Goal: Task Accomplishment & Management: Manage account settings

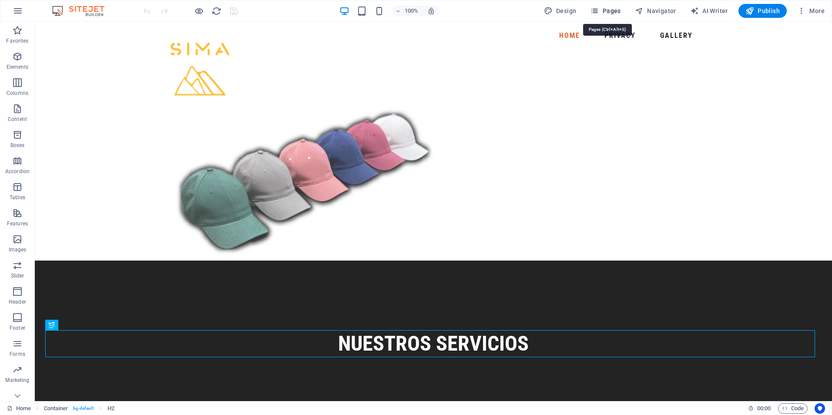
click at [617, 16] on button "Pages" at bounding box center [604, 11] width 37 height 14
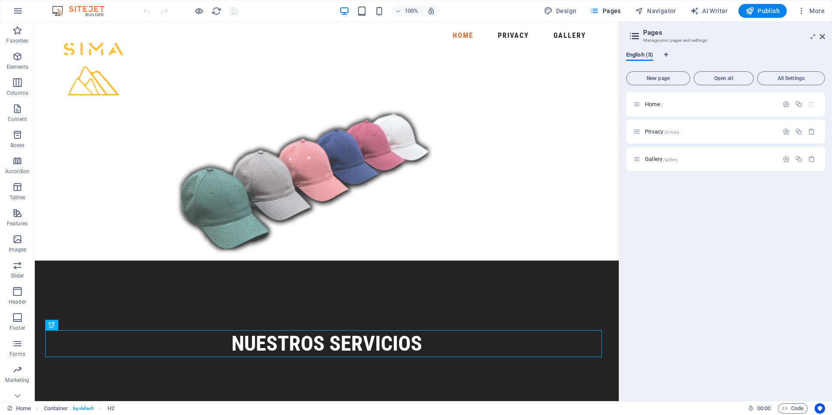
drag, startPoint x: 688, startPoint y: 133, endPoint x: 684, endPoint y: 185, distance: 52.8
click at [684, 185] on div "Home / Privacy /privacy Gallery /gallery" at bounding box center [725, 243] width 199 height 302
drag, startPoint x: 653, startPoint y: 131, endPoint x: 647, endPoint y: 190, distance: 59.9
click at [647, 190] on div "Home / Privacy /privacy Gallery /gallery" at bounding box center [725, 243] width 199 height 302
drag, startPoint x: 713, startPoint y: 123, endPoint x: 719, endPoint y: 219, distance: 96.3
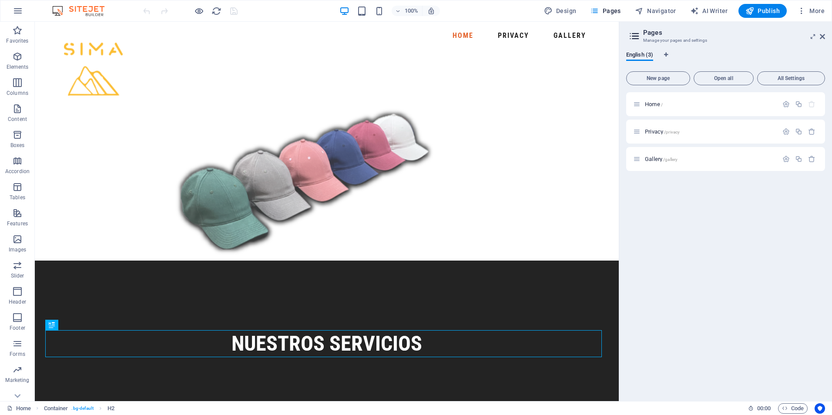
click at [719, 219] on div "Home / Privacy /privacy Gallery /gallery" at bounding box center [725, 243] width 199 height 302
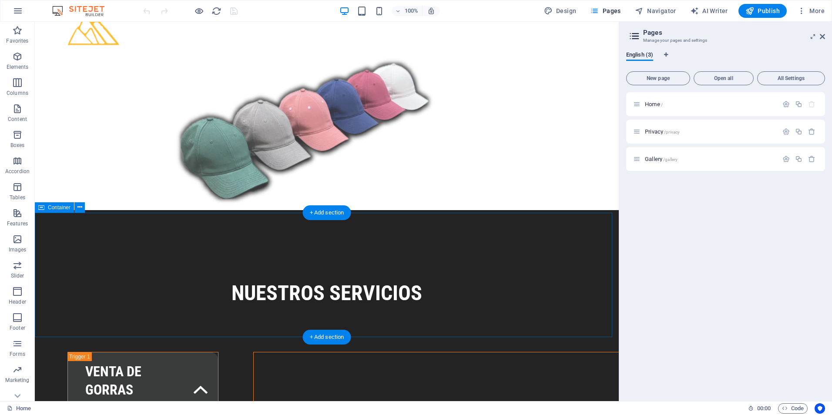
scroll to position [48, 0]
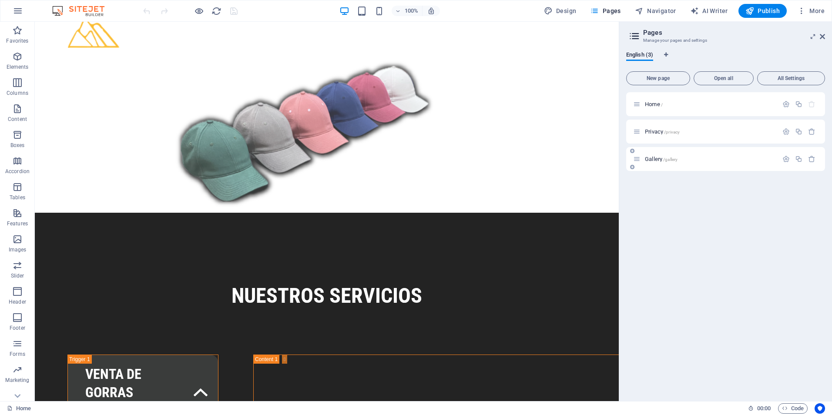
click at [688, 161] on p "Gallery /gallery" at bounding box center [710, 159] width 131 height 6
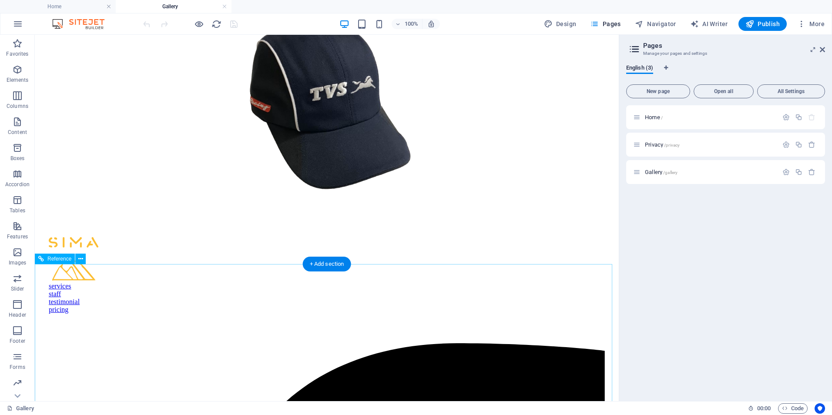
scroll to position [1638, 0]
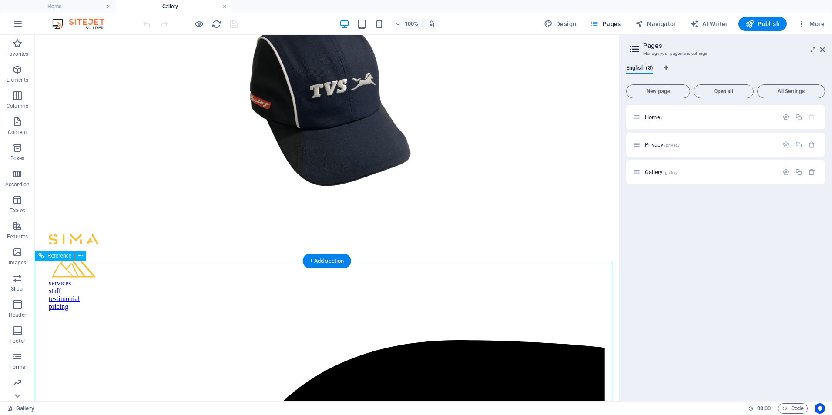
click at [206, 279] on figure at bounding box center [327, 256] width 556 height 45
click at [654, 115] on span "Home /" at bounding box center [654, 117] width 18 height 7
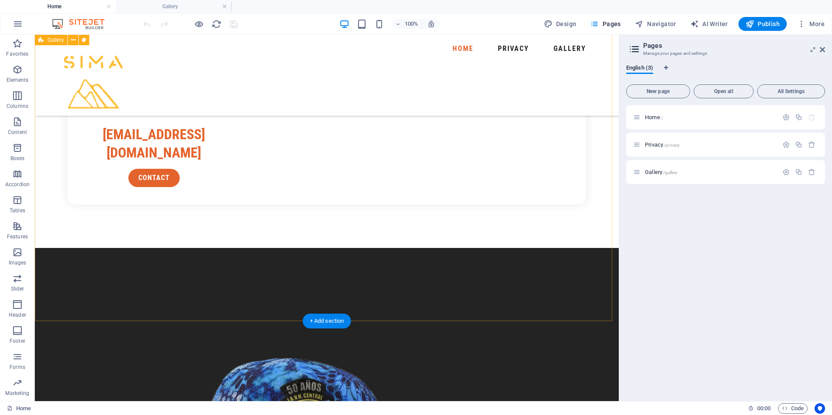
scroll to position [1955, 0]
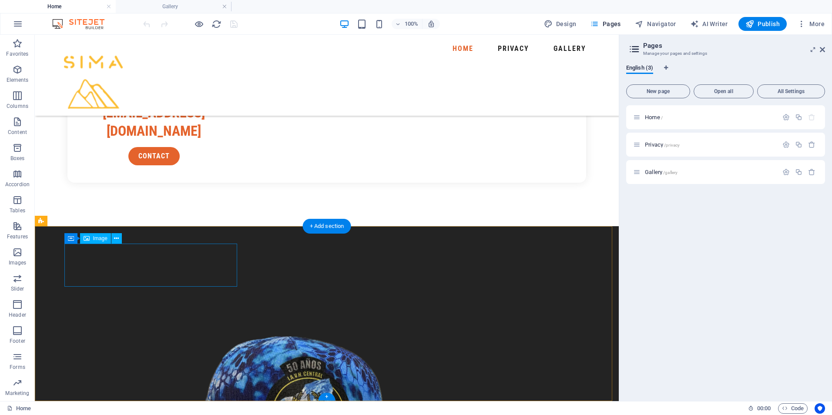
click at [118, 240] on icon at bounding box center [116, 238] width 5 height 9
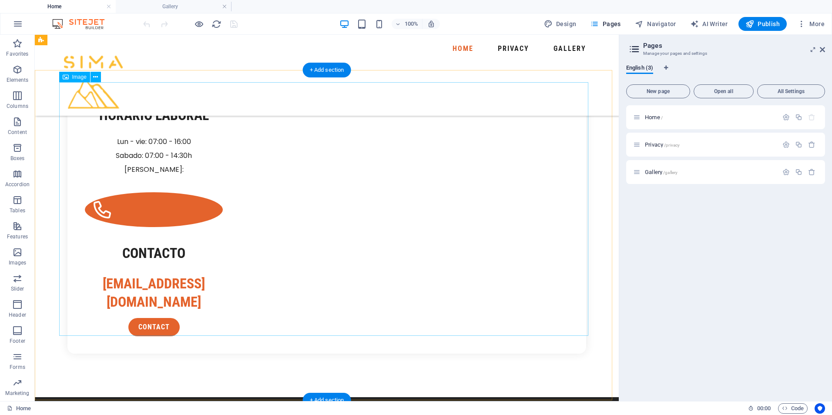
scroll to position [1781, 0]
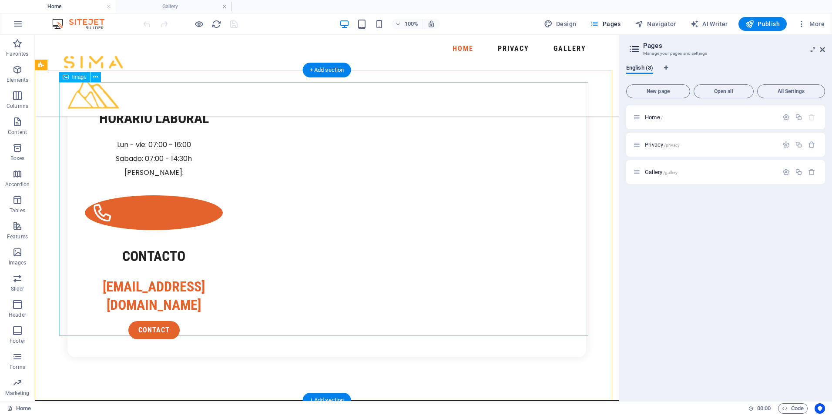
select select "px"
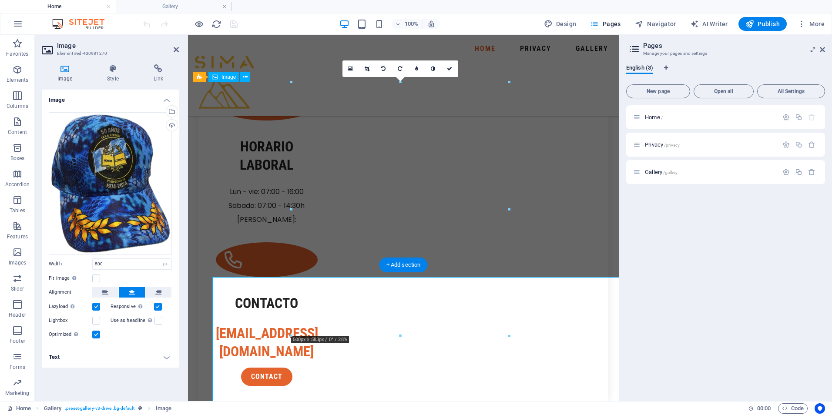
scroll to position [1586, 0]
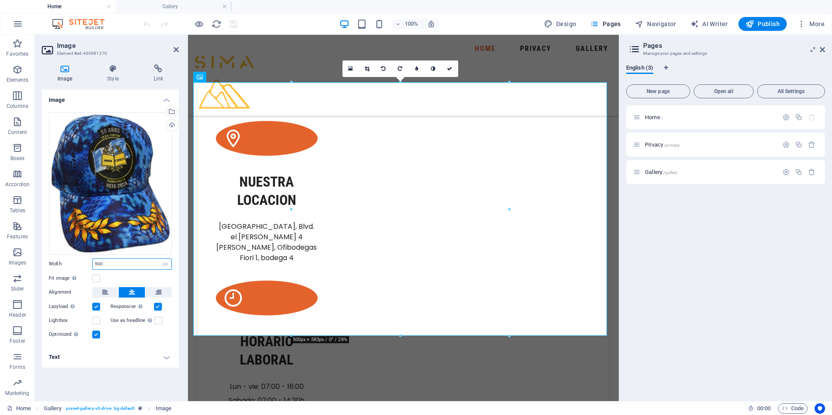
drag, startPoint x: 132, startPoint y: 263, endPoint x: 79, endPoint y: 267, distance: 53.2
click at [79, 267] on div "Width 500 Default auto px rem % em vh vw" at bounding box center [110, 263] width 123 height 11
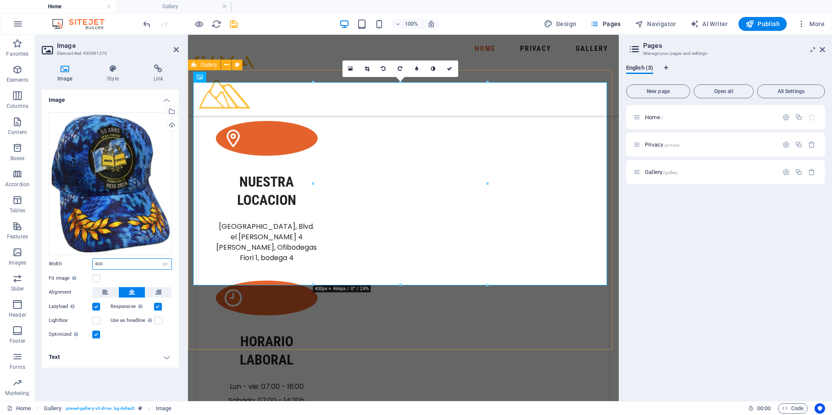
type input "400"
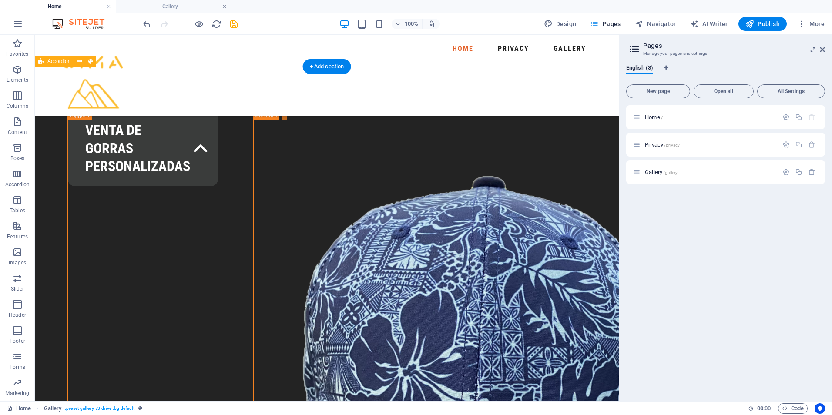
scroll to position [301, 0]
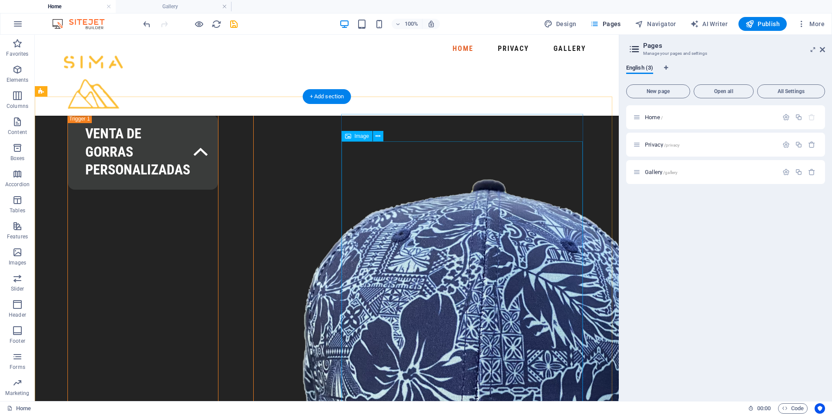
click at [425, 294] on figure at bounding box center [476, 423] width 445 height 564
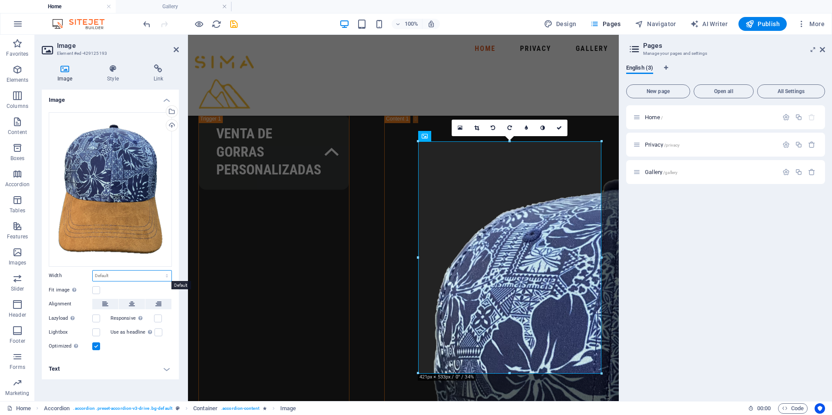
click at [159, 277] on select "Default auto px rem % em vh vw" at bounding box center [132, 276] width 79 height 10
select select "px"
click at [159, 271] on select "Default auto px rem % em vh vw" at bounding box center [132, 276] width 79 height 10
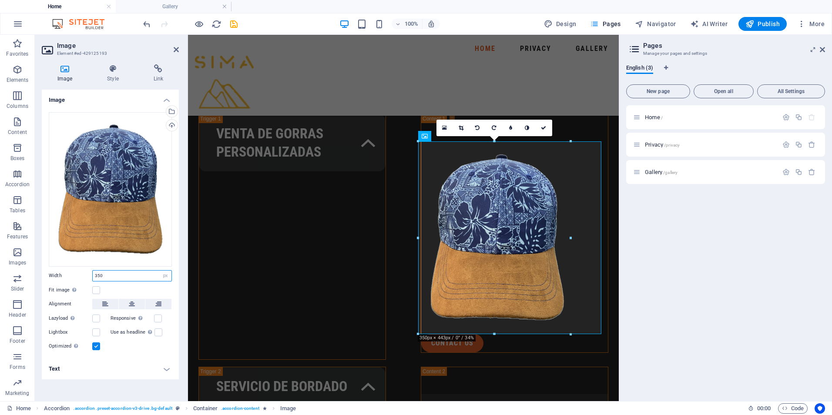
type input "350"
click at [134, 366] on h4 "Text" at bounding box center [110, 368] width 137 height 21
click at [320, 265] on div "venta de gorras PERSONALIZADAS contact us servicio de bordado contact us servic…" at bounding box center [403, 416] width 431 height 639
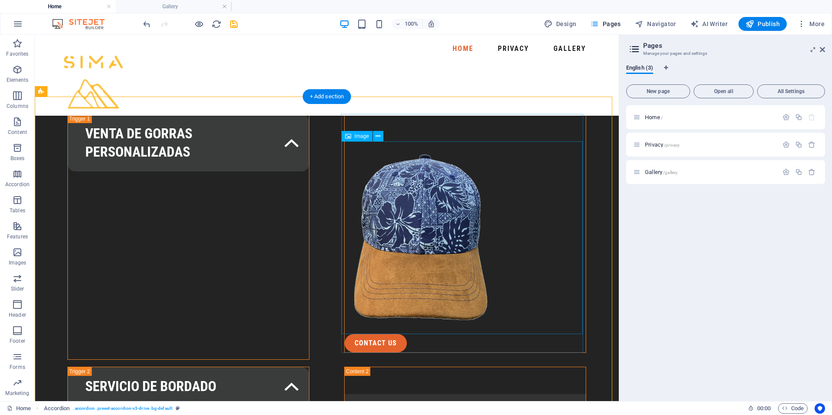
click at [435, 258] on figure at bounding box center [465, 237] width 241 height 193
click at [403, 248] on figure at bounding box center [465, 237] width 241 height 193
select select "px"
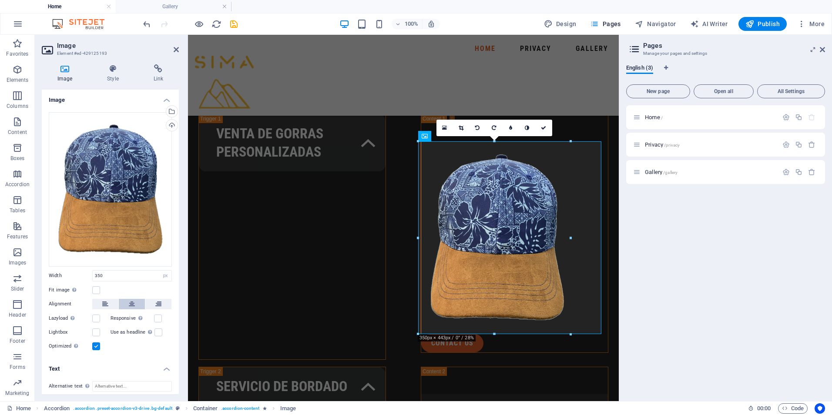
click at [134, 300] on button at bounding box center [132, 304] width 26 height 10
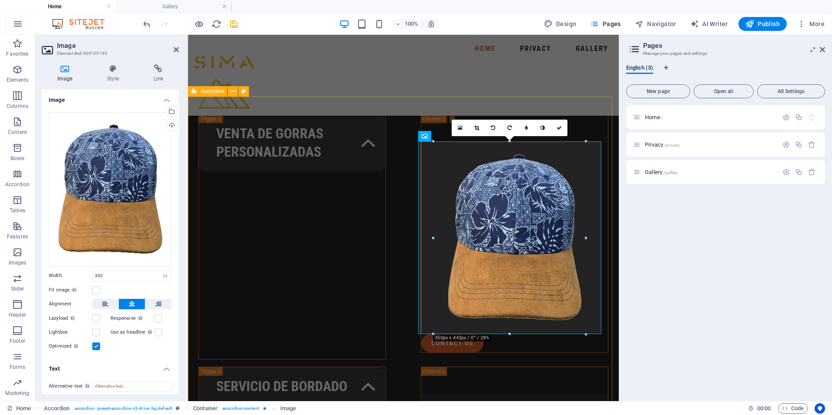
click at [291, 275] on div "venta de gorras PERSONALIZADAS contact us servicio de bordado contact us servic…" at bounding box center [403, 416] width 431 height 639
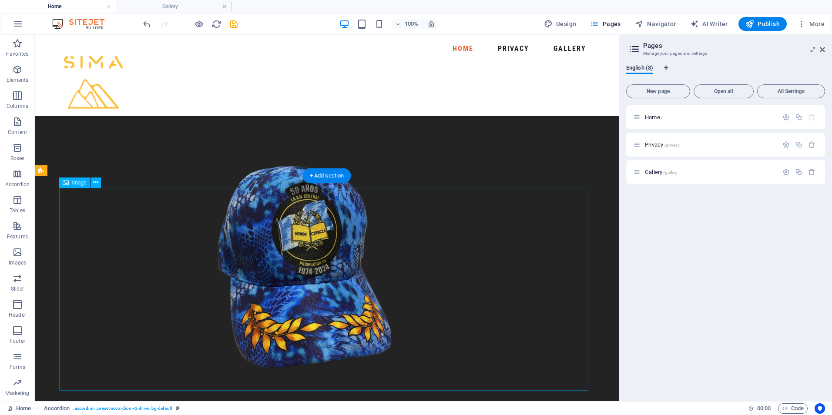
scroll to position [1563, 0]
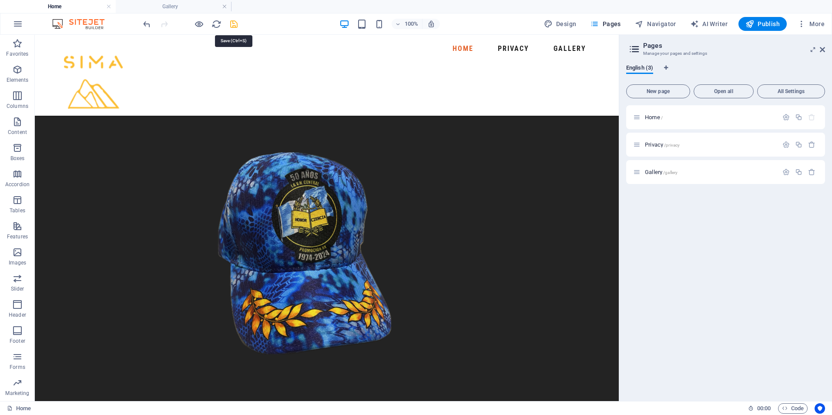
click at [236, 23] on icon "save" at bounding box center [234, 24] width 10 height 10
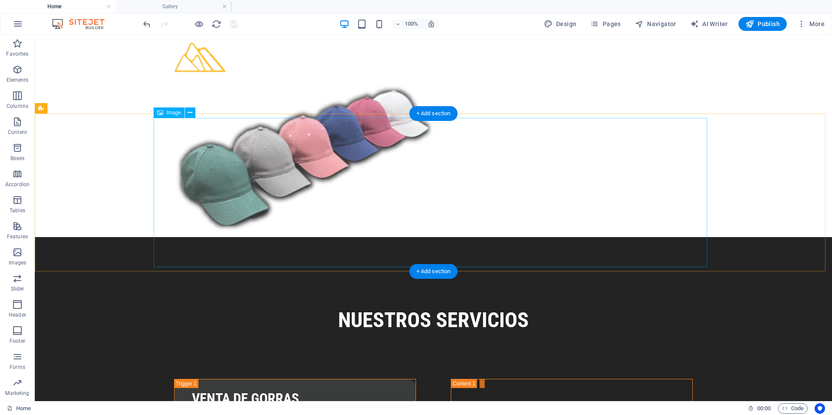
scroll to position [0, 0]
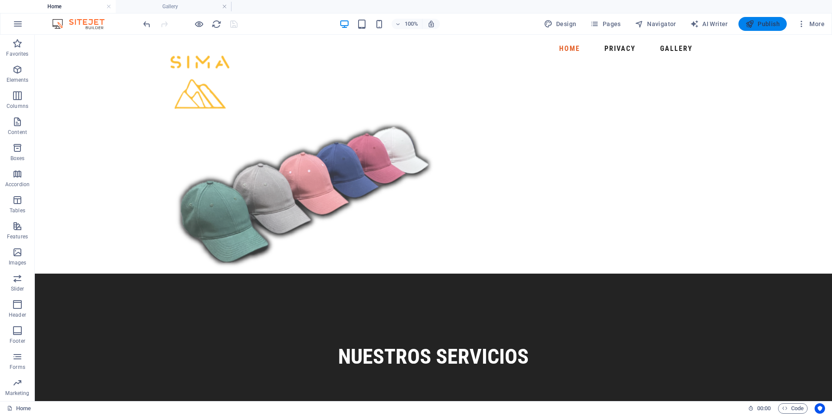
click at [757, 26] on span "Publish" at bounding box center [762, 24] width 34 height 9
